Goal: Check status: Check status

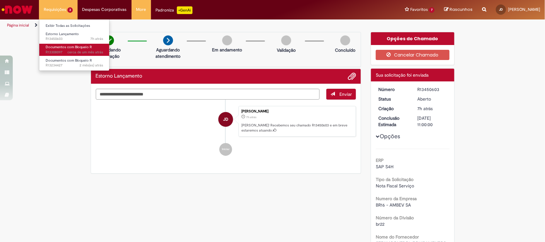
click at [69, 45] on span "Documentos com Bloqueio R" at bounding box center [69, 47] width 46 height 5
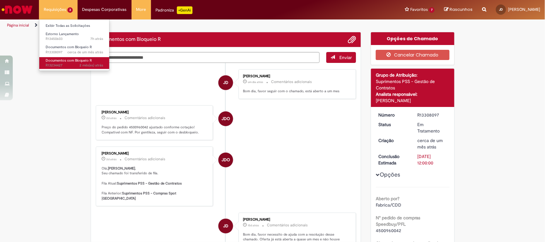
click at [66, 64] on span "2 mês(es) atrás 2 meses atrás R13234427" at bounding box center [74, 65] width 57 height 5
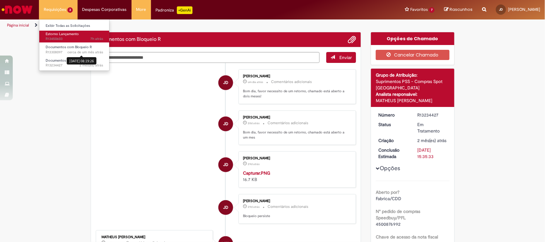
click at [66, 39] on span "7h atrás 7 horas atrás R13450603" at bounding box center [74, 38] width 57 height 5
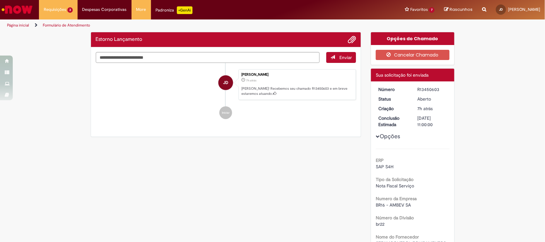
click at [25, 12] on img "Ir para a Homepage" at bounding box center [17, 9] width 33 height 13
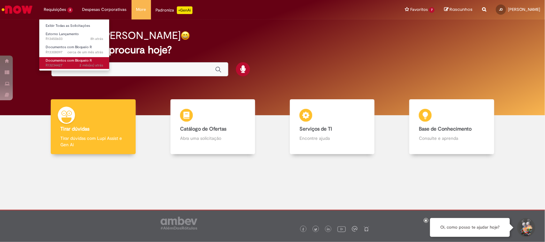
click at [62, 58] on span "Documentos com Bloqueio R" at bounding box center [69, 60] width 46 height 5
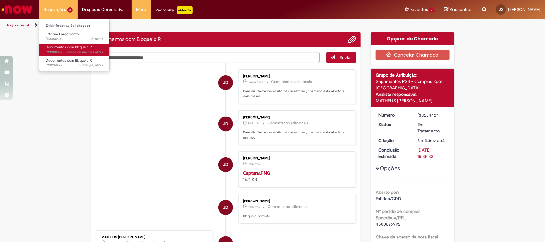
click at [57, 49] on span "Documentos com Bloqueio R" at bounding box center [69, 47] width 46 height 5
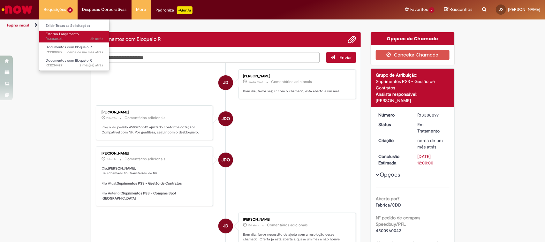
click at [63, 32] on span "Estorno Lançamento" at bounding box center [62, 34] width 33 height 5
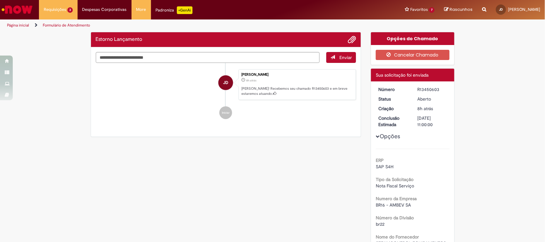
click at [29, 13] on img "Ir para a Homepage" at bounding box center [17, 9] width 33 height 13
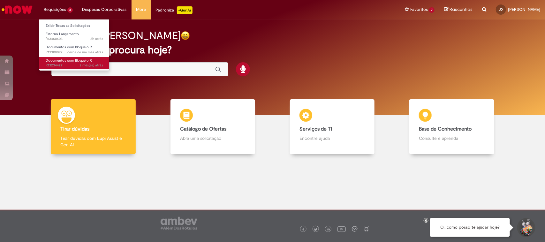
click at [78, 65] on span "2 mês(es) atrás 2 meses atrás R13234427" at bounding box center [74, 65] width 57 height 5
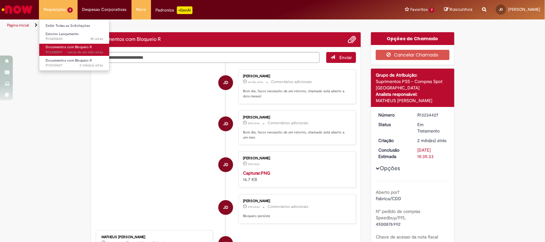
click at [71, 48] on span "Documentos com Bloqueio R" at bounding box center [69, 47] width 46 height 5
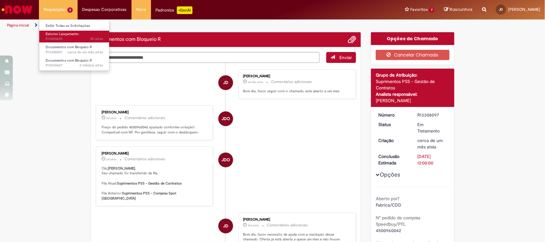
click at [70, 39] on span "8h atrás 8 horas atrás R13450603" at bounding box center [74, 38] width 57 height 5
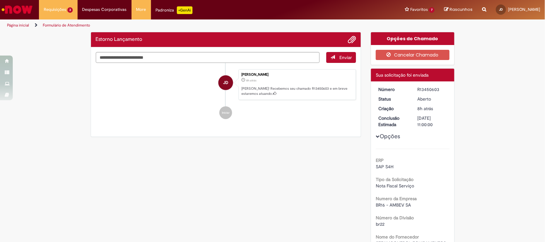
click at [26, 4] on img "Ir para a Homepage" at bounding box center [17, 9] width 33 height 13
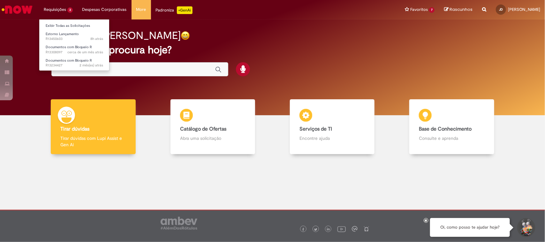
click at [60, 43] on li "Documentos com Bloqueio R cerca de um mês atrás cerca de um mês atrás R13308097" at bounding box center [74, 48] width 70 height 13
click at [60, 38] on span "8h atrás 8 horas atrás R13450603" at bounding box center [74, 38] width 57 height 5
